Goal: Book appointment/travel/reservation

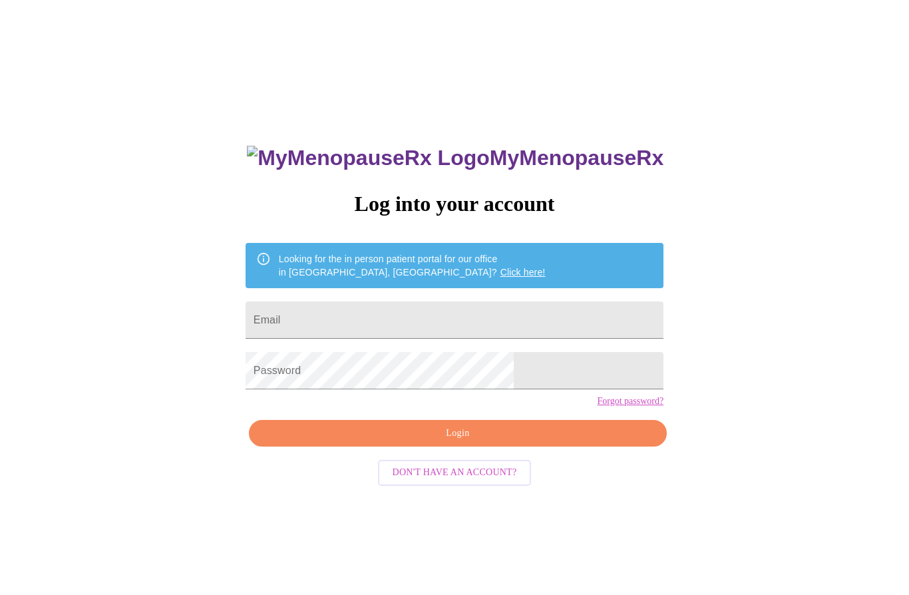
click at [462, 325] on input "Email" at bounding box center [454, 319] width 418 height 37
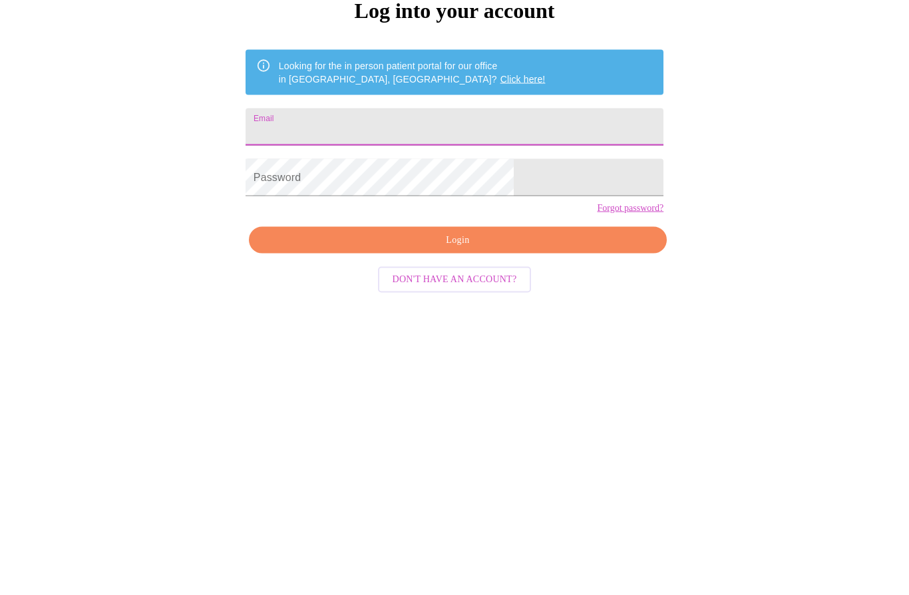
type input "[EMAIL_ADDRESS][DOMAIN_NAME]"
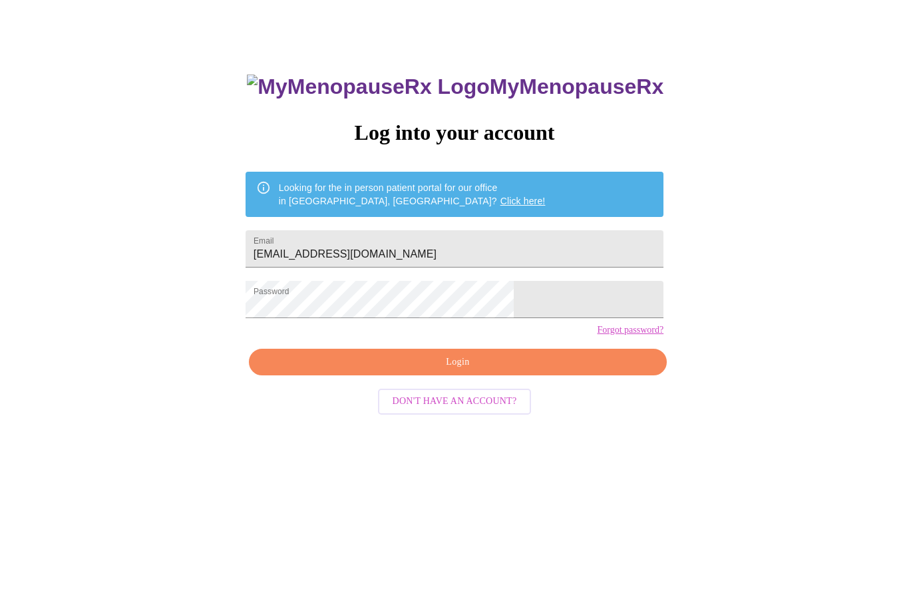
click at [517, 371] on span "Login" at bounding box center [457, 362] width 387 height 17
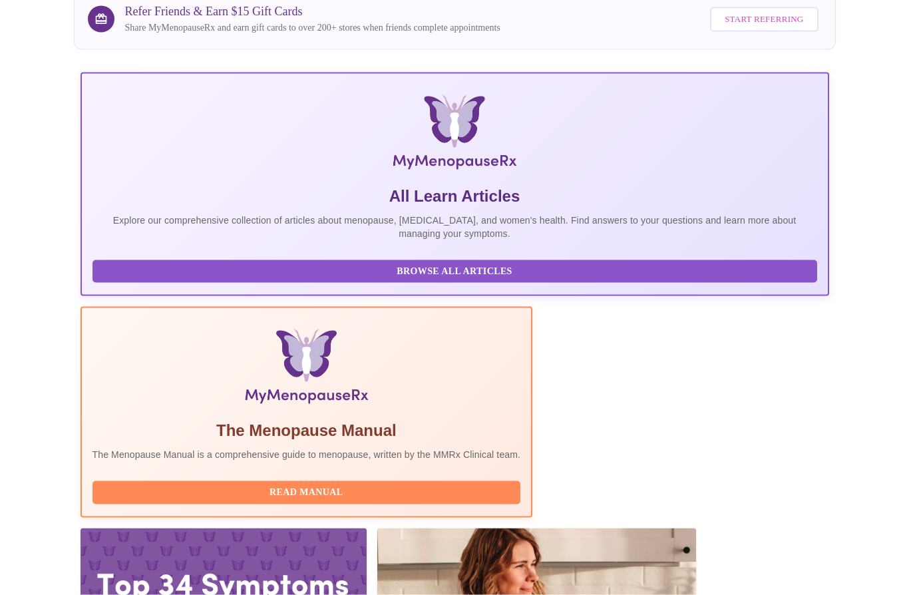
scroll to position [152, 0]
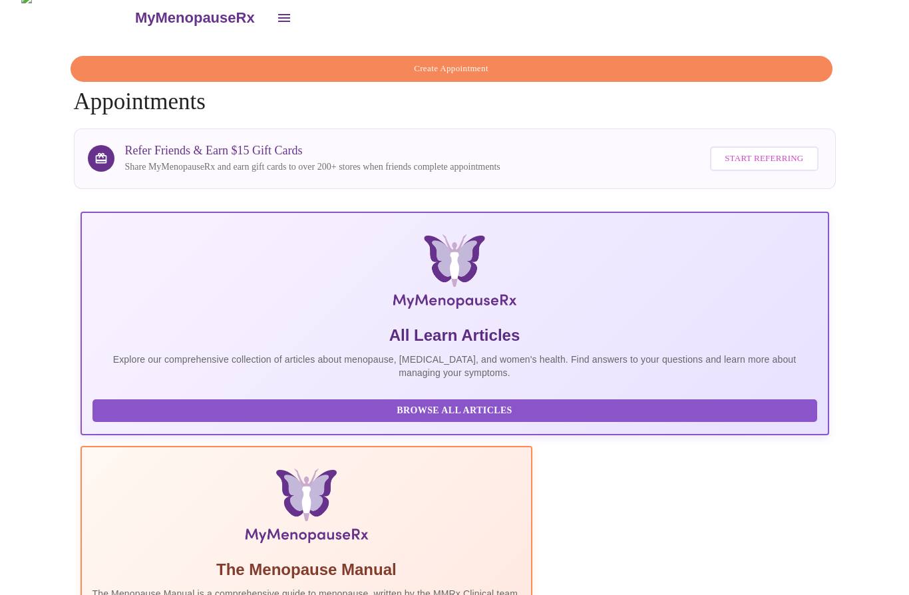
scroll to position [0, 0]
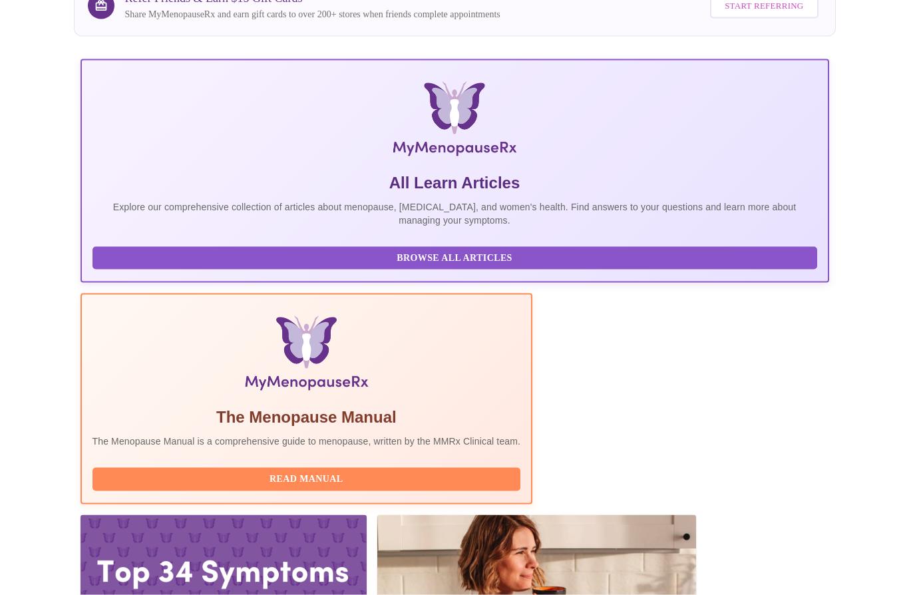
scroll to position [168, 0]
